Goal: Entertainment & Leisure: Consume media (video, audio)

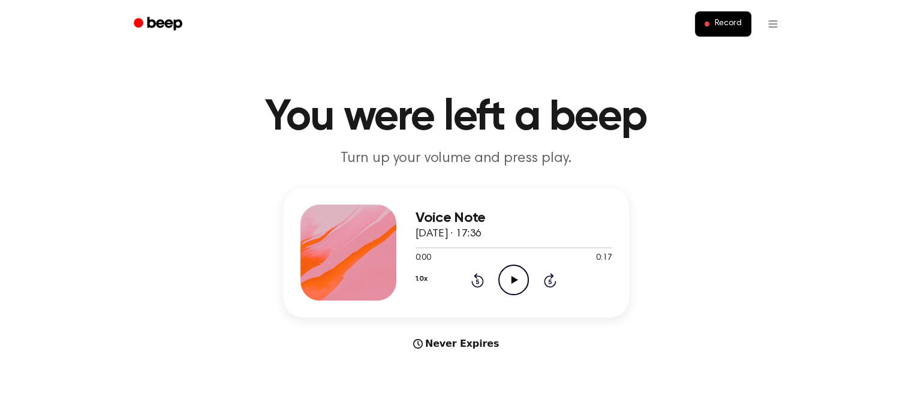
click at [513, 273] on icon "Play Audio" at bounding box center [513, 279] width 31 height 31
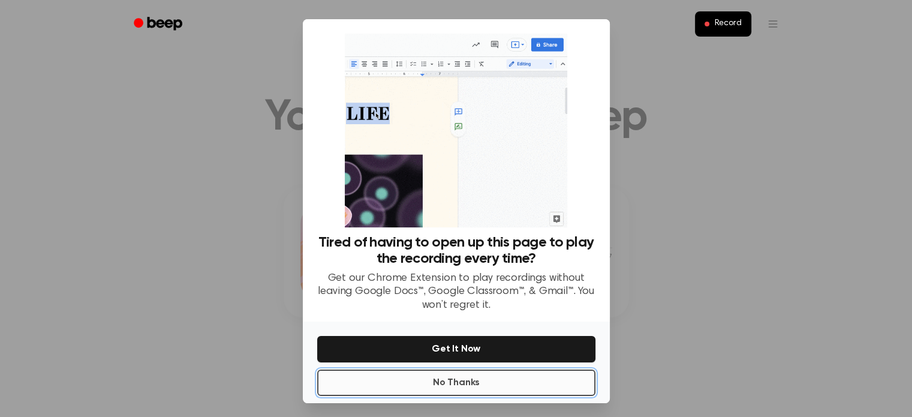
click at [426, 383] on button "No Thanks" at bounding box center [456, 382] width 278 height 26
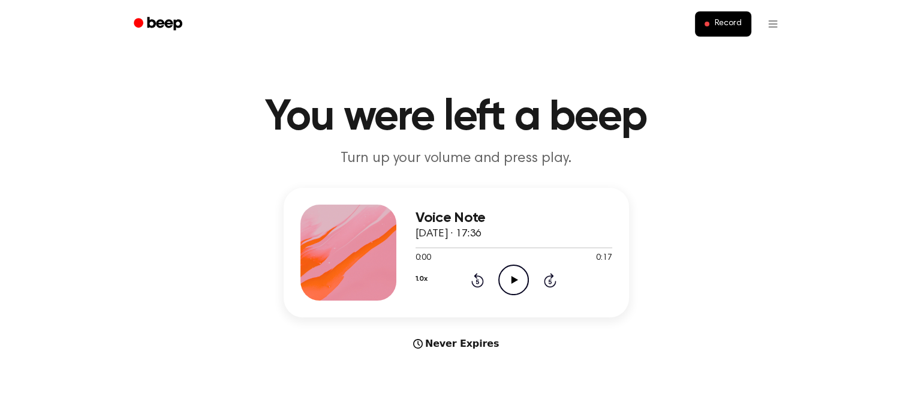
click at [516, 277] on icon "Play Audio" at bounding box center [513, 279] width 31 height 31
click at [509, 284] on icon "Play Audio" at bounding box center [513, 279] width 31 height 31
click at [507, 275] on icon "Play Audio" at bounding box center [513, 279] width 31 height 31
